Goal: Task Accomplishment & Management: Use online tool/utility

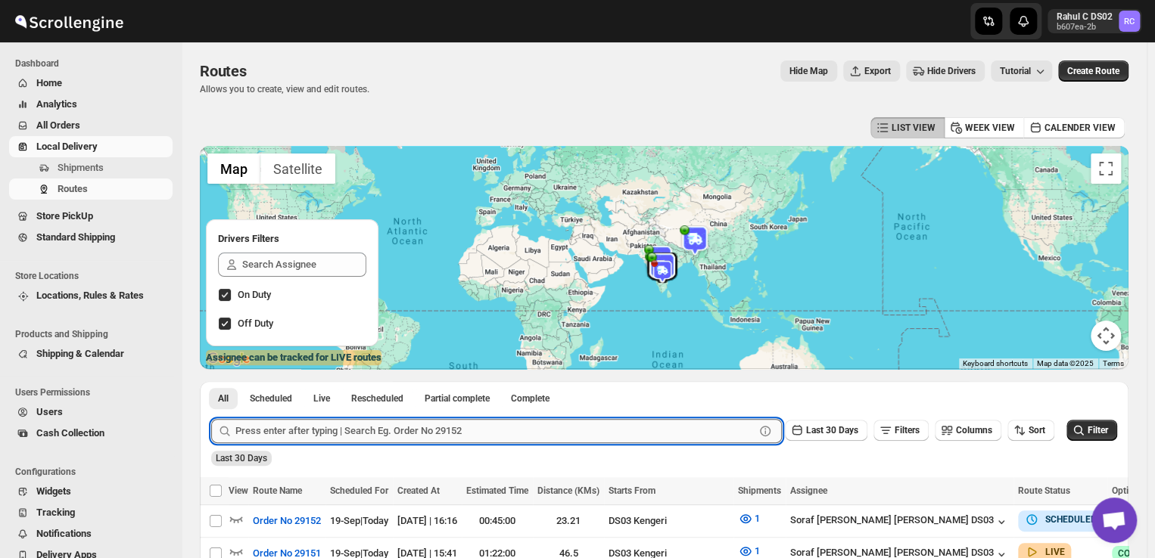
click at [453, 434] on input "text" at bounding box center [494, 431] width 519 height 24
type input "29116"
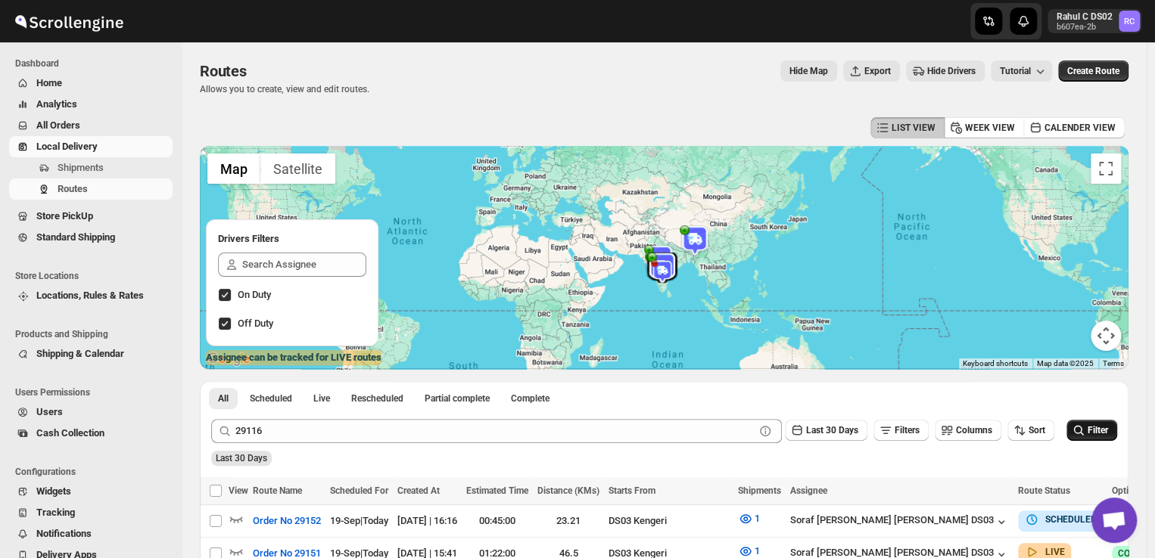
click at [1086, 427] on icon "submit" at bounding box center [1078, 430] width 15 height 15
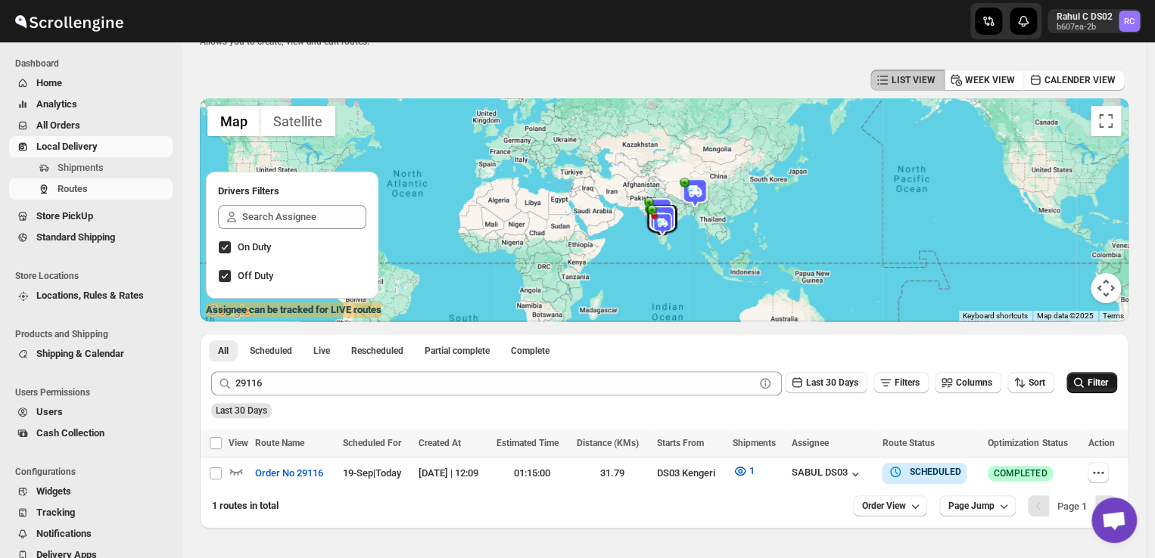
scroll to position [48, 0]
click at [1105, 468] on icon "button" at bounding box center [1097, 472] width 15 height 15
checkbox input "true"
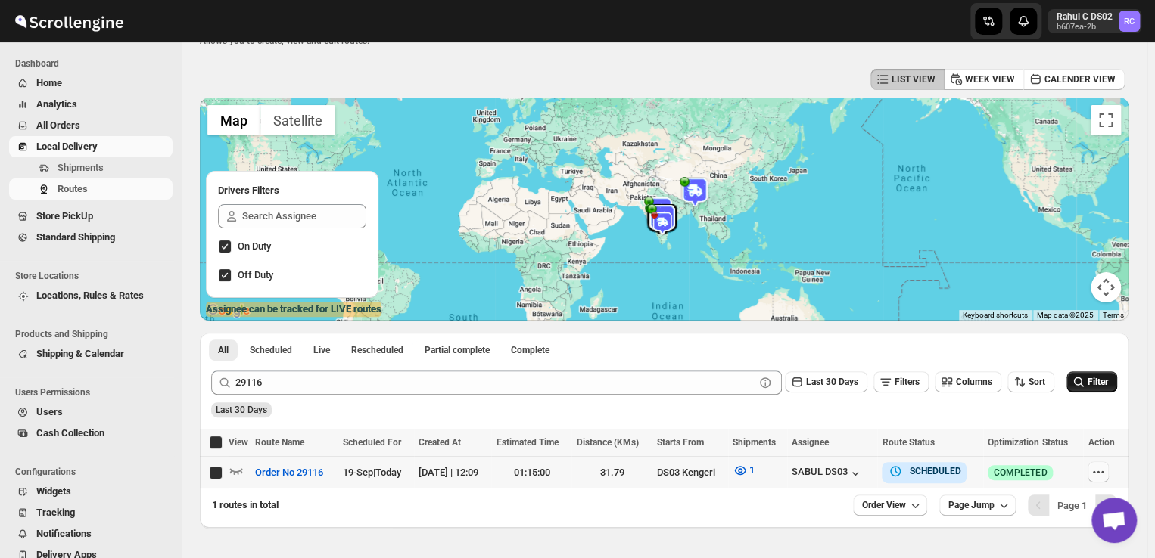
checkbox input "true"
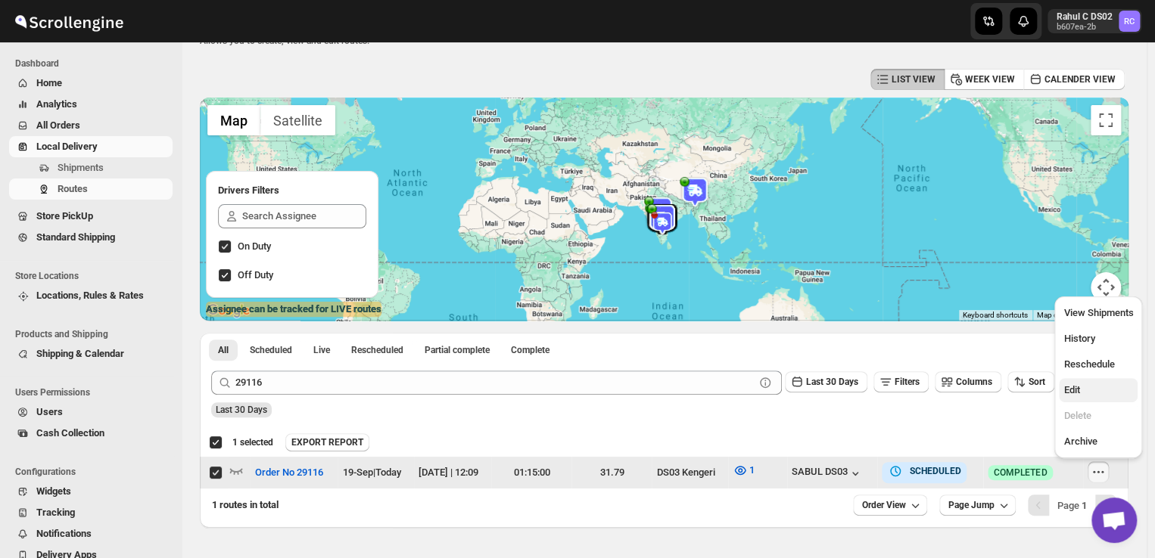
click at [1074, 388] on span "Edit" at bounding box center [1071, 389] width 16 height 11
checkbox input "false"
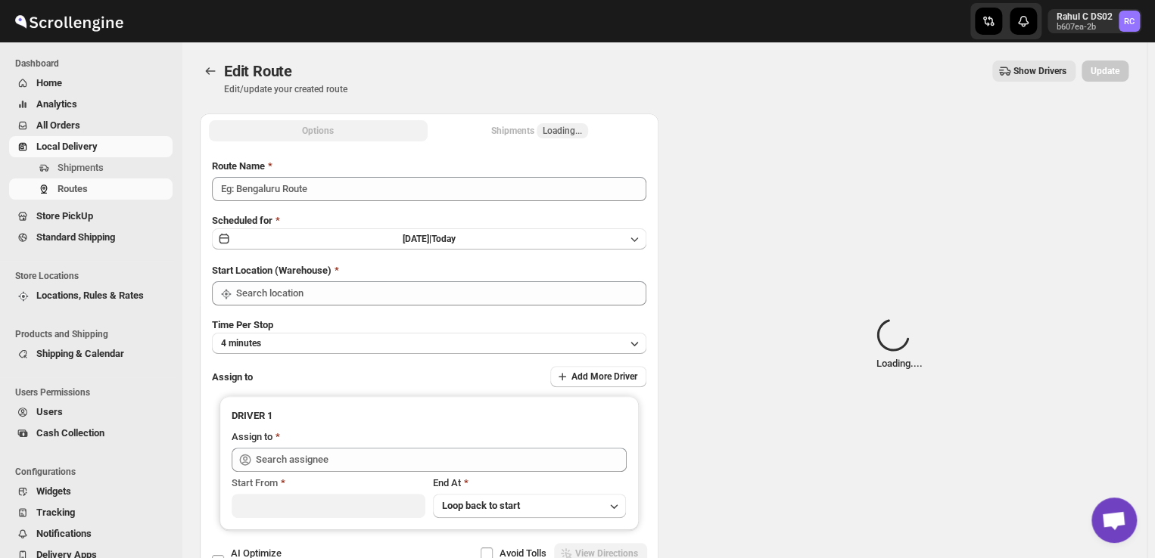
type input "Order No 29116"
type input "DS03 Kengeri"
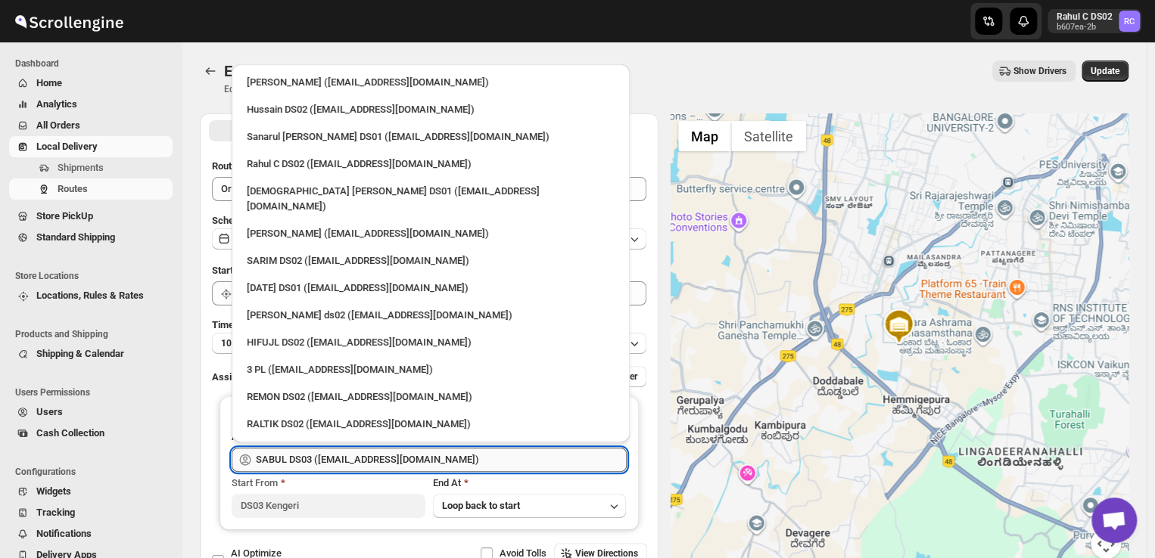
click at [477, 458] on input "SABUL DS03 ([EMAIL_ADDRESS][DOMAIN_NAME])" at bounding box center [441, 460] width 371 height 24
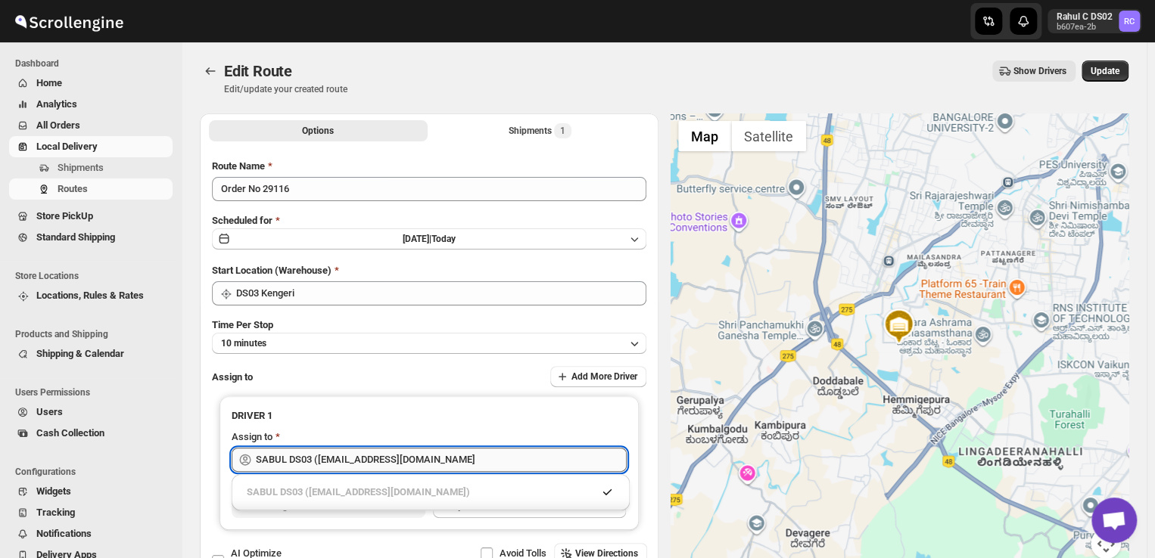
click at [485, 459] on input "SABUL DS03 ([EMAIL_ADDRESS][DOMAIN_NAME]" at bounding box center [441, 460] width 371 height 24
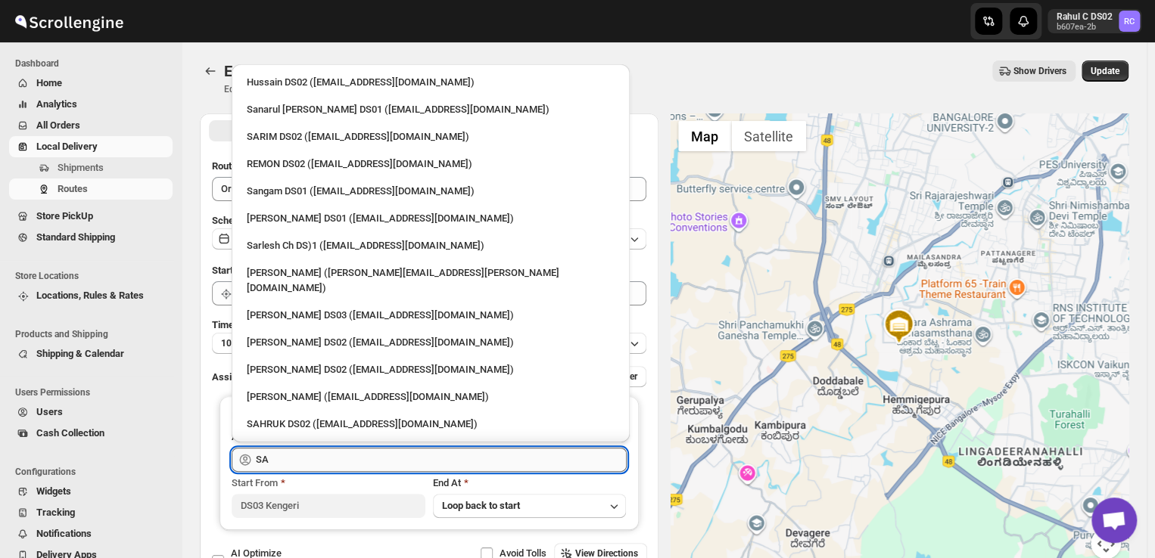
type input "S"
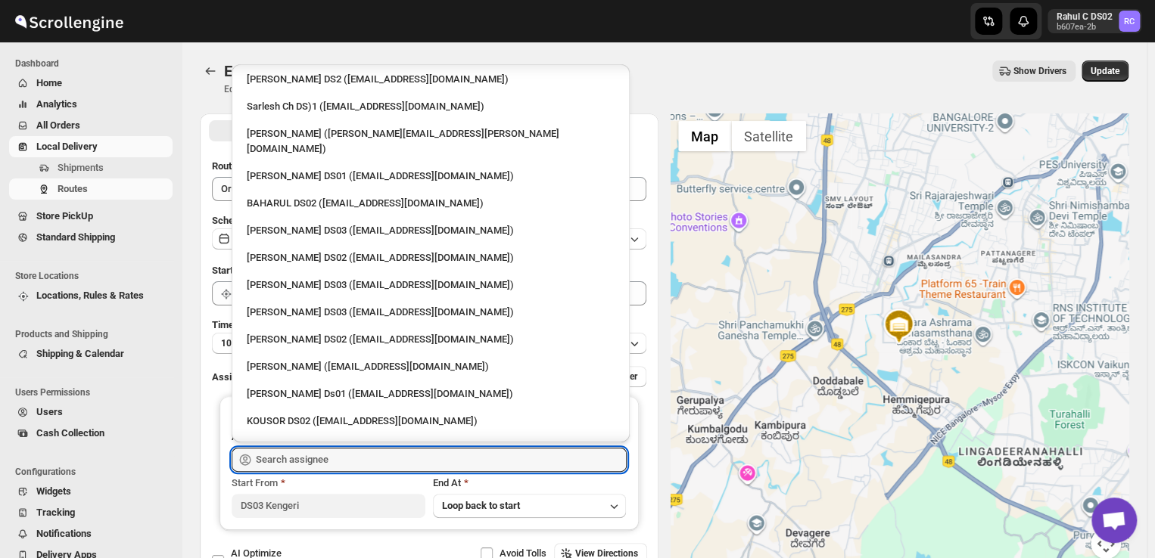
scroll to position [535, 0]
click at [353, 461] on input "text" at bounding box center [441, 460] width 371 height 24
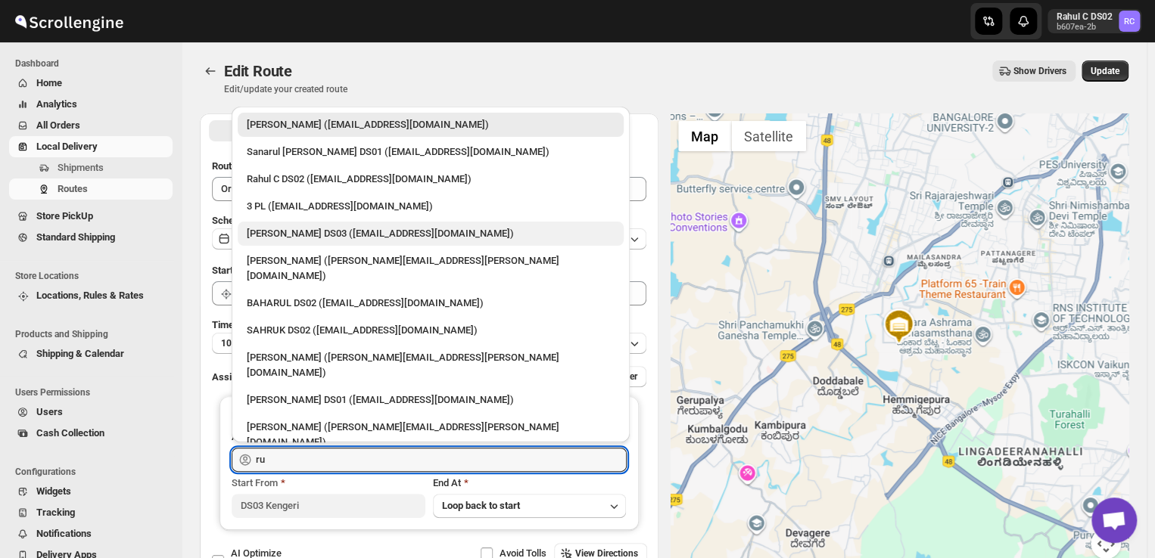
click at [342, 229] on div "[PERSON_NAME] DS03 ([EMAIL_ADDRESS][DOMAIN_NAME])" at bounding box center [431, 233] width 368 height 15
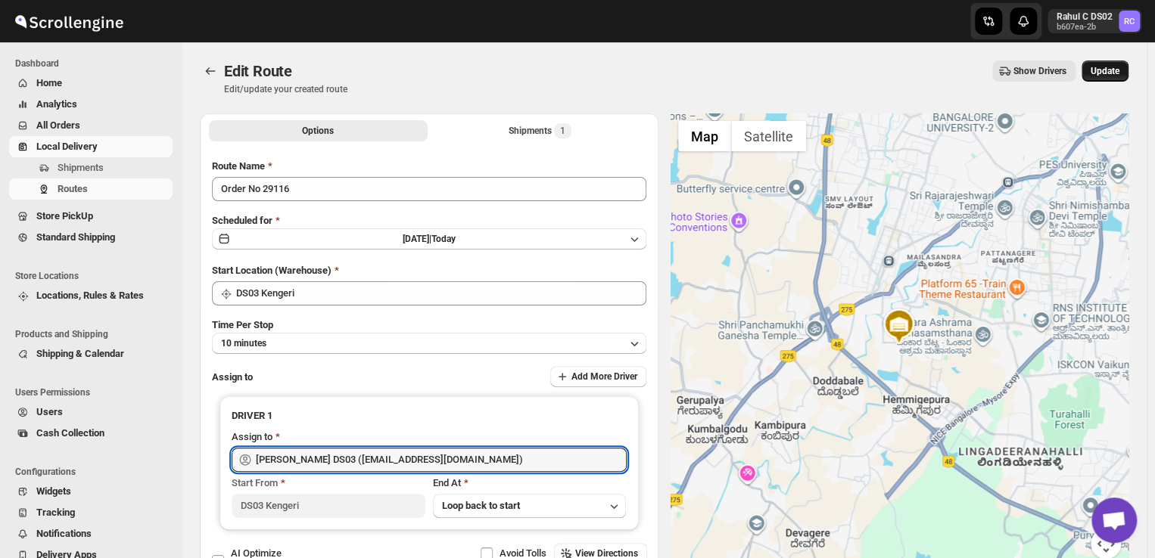
type input "[PERSON_NAME] DS03 ([EMAIL_ADDRESS][DOMAIN_NAME])"
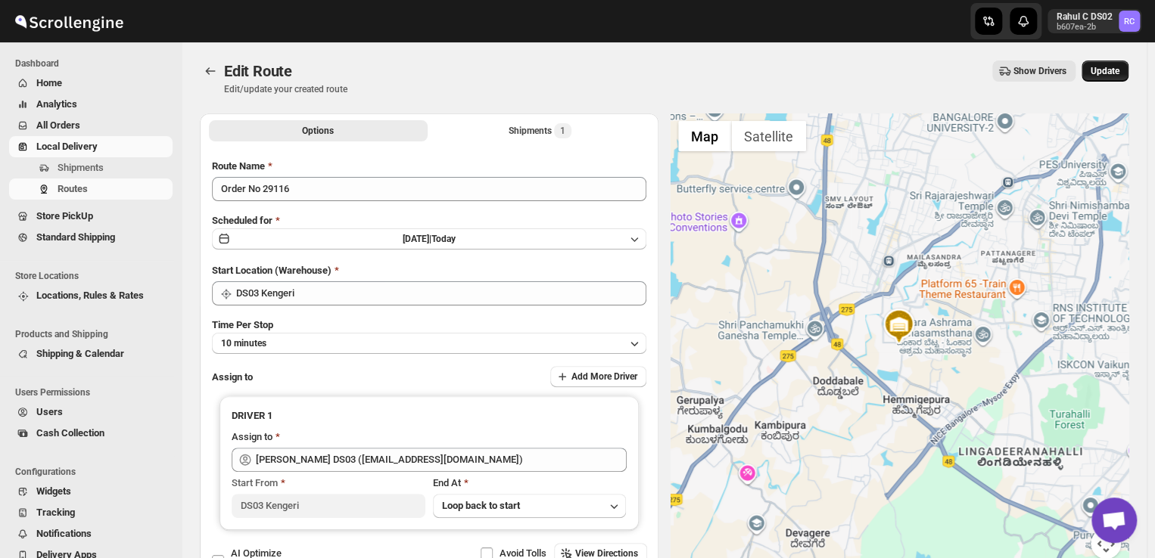
click at [1111, 71] on span "Update" at bounding box center [1104, 71] width 29 height 12
